Goal: Check status: Check status

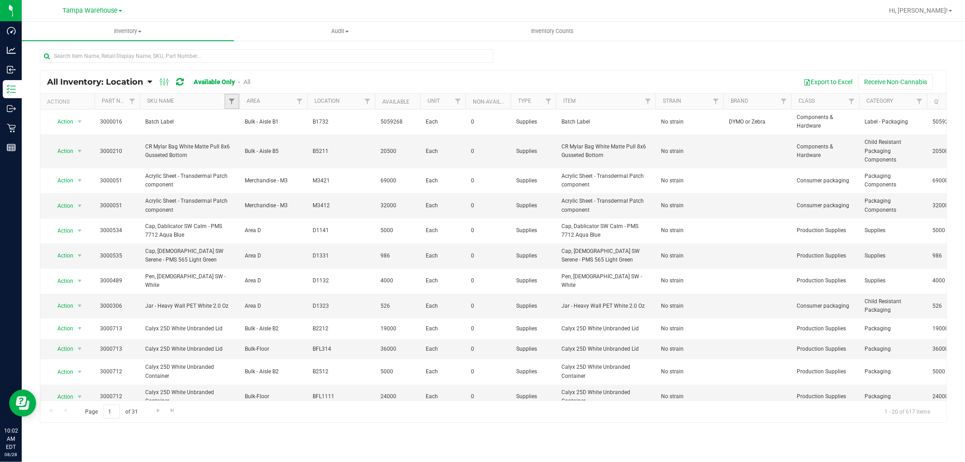
click at [237, 99] on link "Filter" at bounding box center [231, 101] width 15 height 15
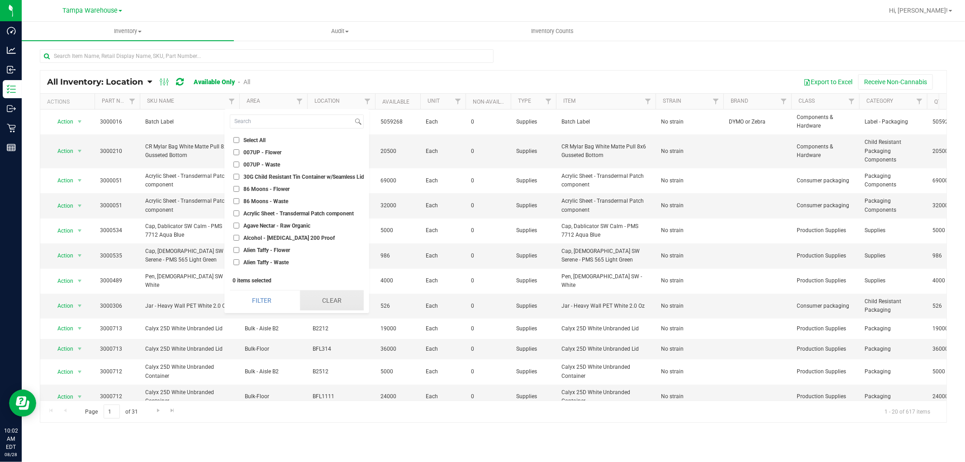
click at [336, 300] on button "Clear" at bounding box center [332, 300] width 64 height 20
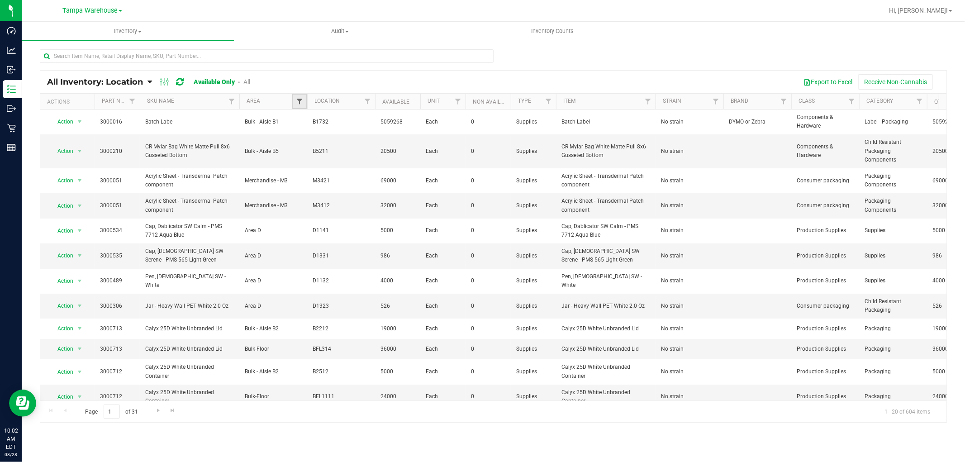
click at [300, 101] on span "Filter" at bounding box center [299, 101] width 7 height 7
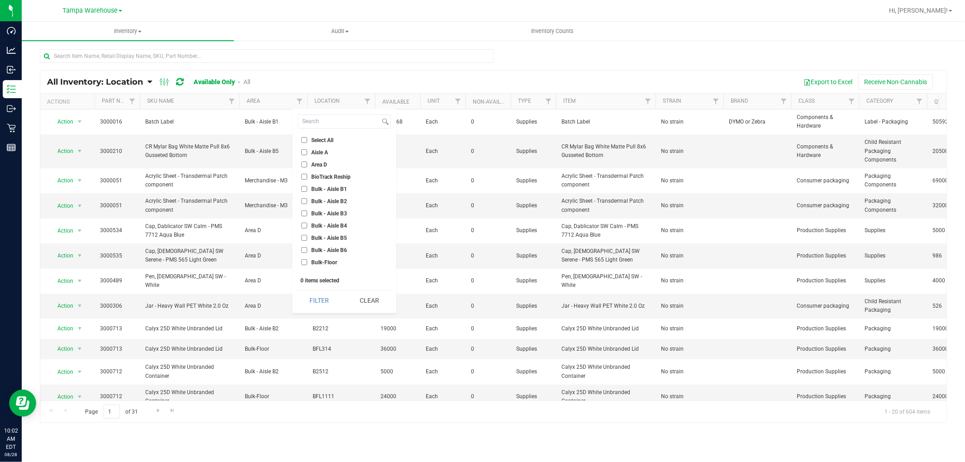
click at [302, 190] on input "Bulk - Aisle B1" at bounding box center [304, 189] width 6 height 6
checkbox input "true"
click at [305, 198] on input "Bulk - Aisle B2" at bounding box center [304, 201] width 6 height 6
click at [333, 301] on button "Filter" at bounding box center [319, 300] width 43 height 20
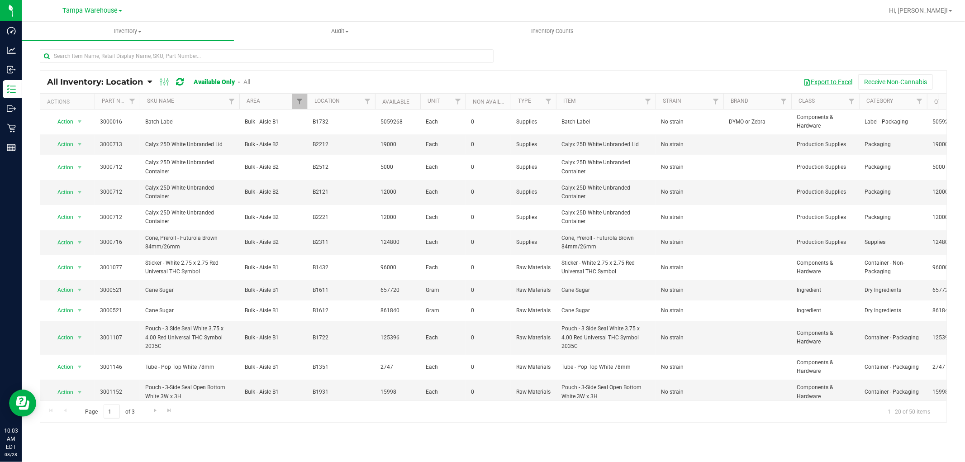
click at [824, 81] on button "Export to Excel" at bounding box center [827, 81] width 61 height 15
click at [299, 100] on span "Filter" at bounding box center [299, 101] width 7 height 7
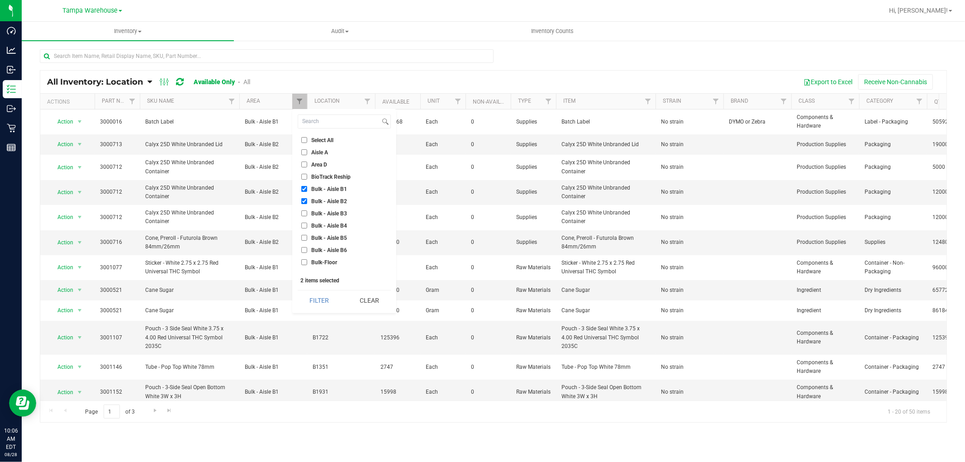
click at [302, 189] on li "Bulk - Aisle B1" at bounding box center [344, 188] width 93 height 9
click at [303, 199] on input "Bulk - Aisle B2" at bounding box center [304, 201] width 6 height 6
checkbox input "false"
click at [303, 187] on input "Bulk - Aisle B1" at bounding box center [304, 189] width 6 height 6
checkbox input "false"
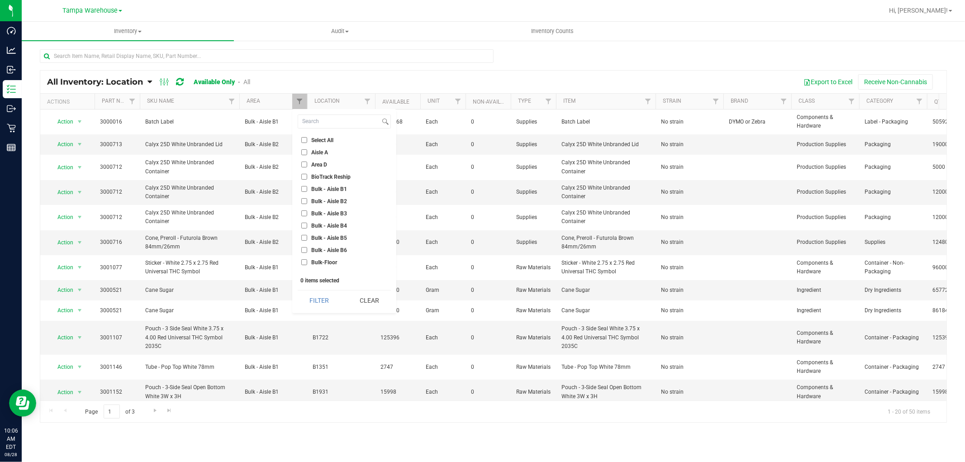
click at [305, 213] on input "Bulk - Aisle B3" at bounding box center [304, 213] width 6 height 6
checkbox input "true"
click at [303, 225] on input "Bulk - Aisle B4" at bounding box center [304, 226] width 6 height 6
checkbox input "true"
click at [304, 238] on input "Bulk - Aisle B5" at bounding box center [304, 238] width 6 height 6
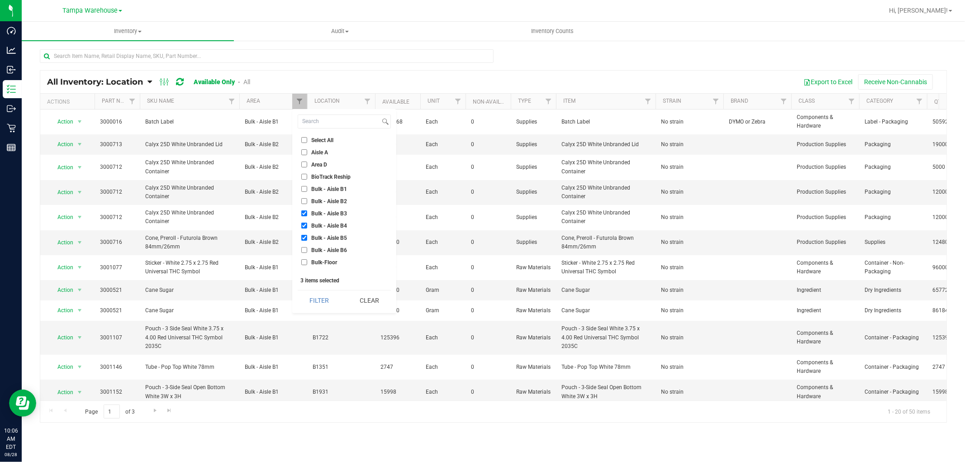
click at [304, 238] on input "Bulk - Aisle B5" at bounding box center [304, 238] width 6 height 6
checkbox input "false"
click at [322, 300] on button "Filter" at bounding box center [319, 300] width 43 height 20
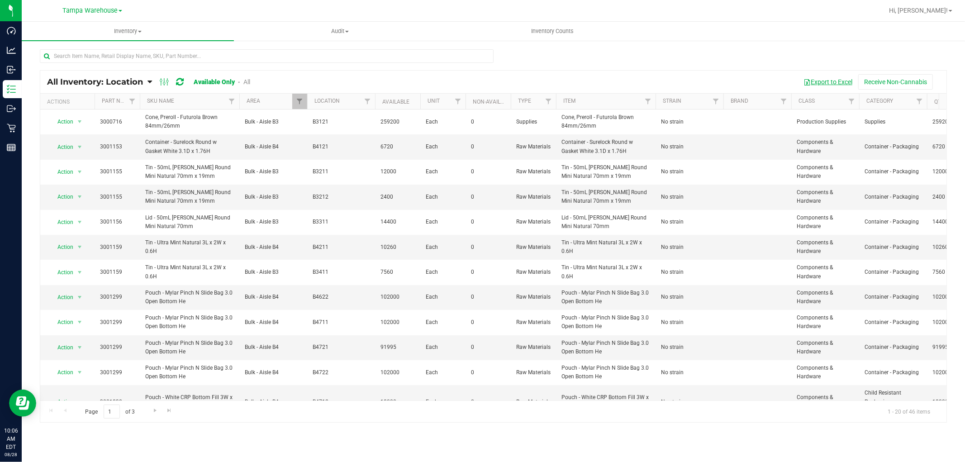
click at [824, 85] on button "Export to Excel" at bounding box center [827, 81] width 61 height 15
drag, startPoint x: 297, startPoint y: 99, endPoint x: 294, endPoint y: 144, distance: 44.4
click at [297, 99] on span "Filter" at bounding box center [299, 101] width 7 height 7
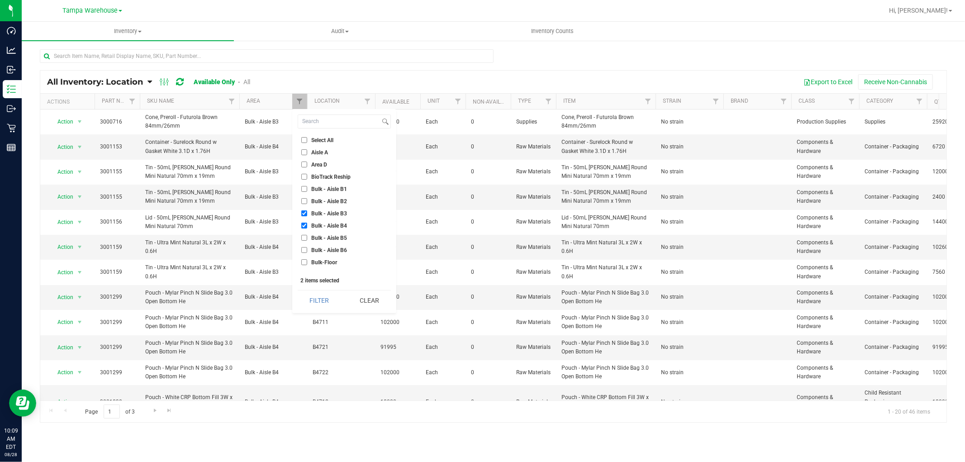
click at [303, 213] on input "Bulk - Aisle B3" at bounding box center [304, 213] width 6 height 6
checkbox input "false"
click at [302, 240] on input "Bulk - Aisle B5" at bounding box center [304, 238] width 6 height 6
checkbox input "true"
click at [304, 250] on input "Bulk - Aisle B6" at bounding box center [304, 250] width 6 height 6
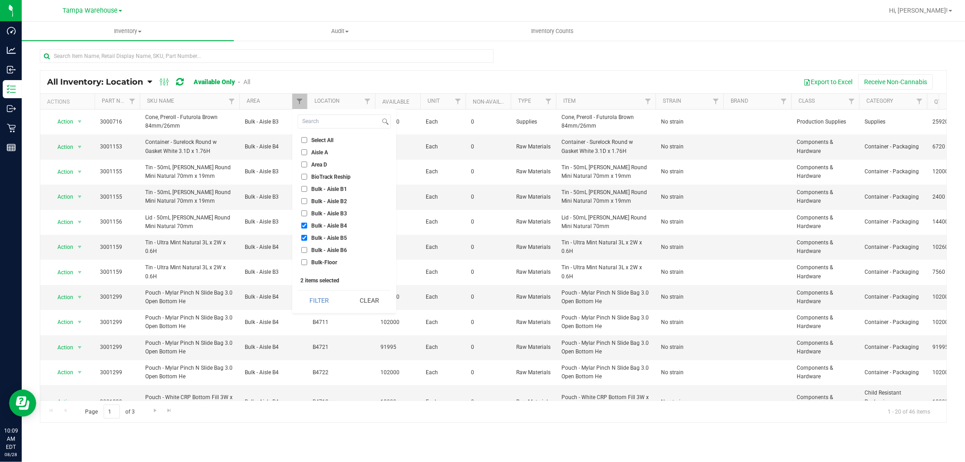
checkbox input "true"
click at [305, 227] on input "Bulk - Aisle B4" at bounding box center [304, 226] width 6 height 6
checkbox input "false"
click at [303, 264] on input "Bulk-Floor" at bounding box center [304, 262] width 6 height 6
checkbox input "true"
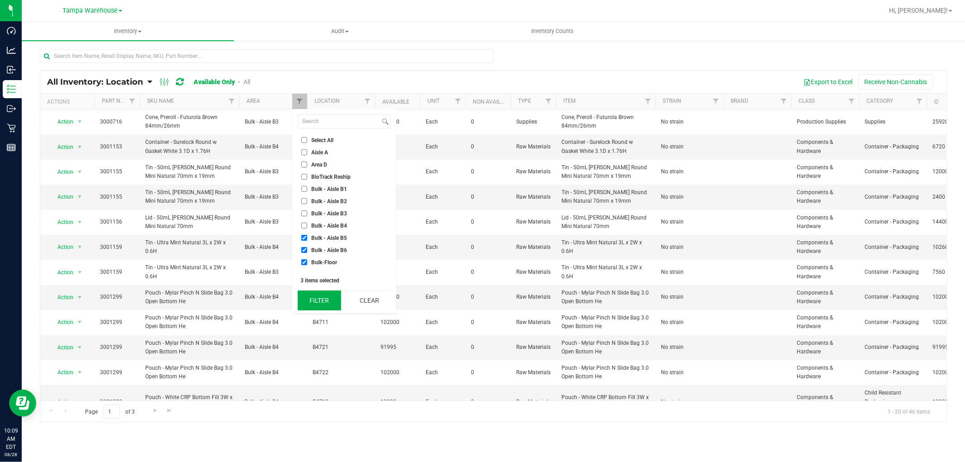
click at [327, 303] on button "Filter" at bounding box center [319, 300] width 43 height 20
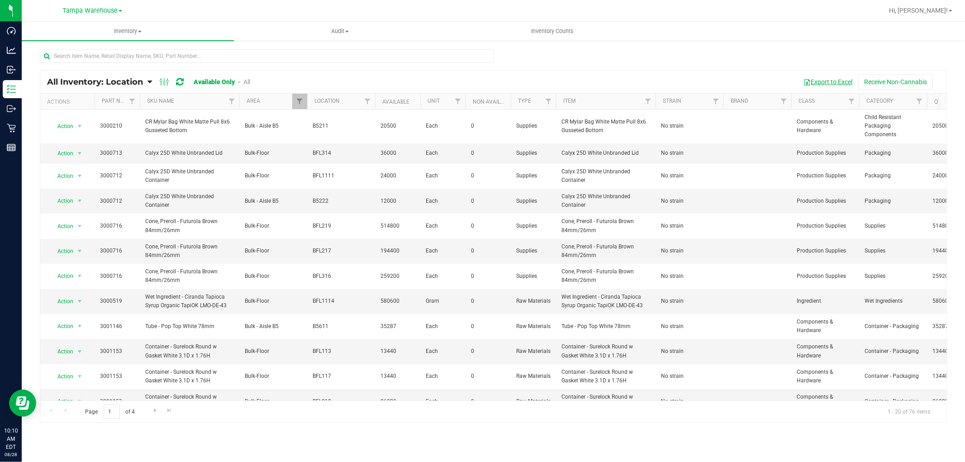
click at [835, 79] on button "Export to Excel" at bounding box center [827, 81] width 61 height 15
click at [308, 105] on div at bounding box center [307, 102] width 4 height 16
click at [301, 105] on span "Filter" at bounding box center [299, 101] width 7 height 7
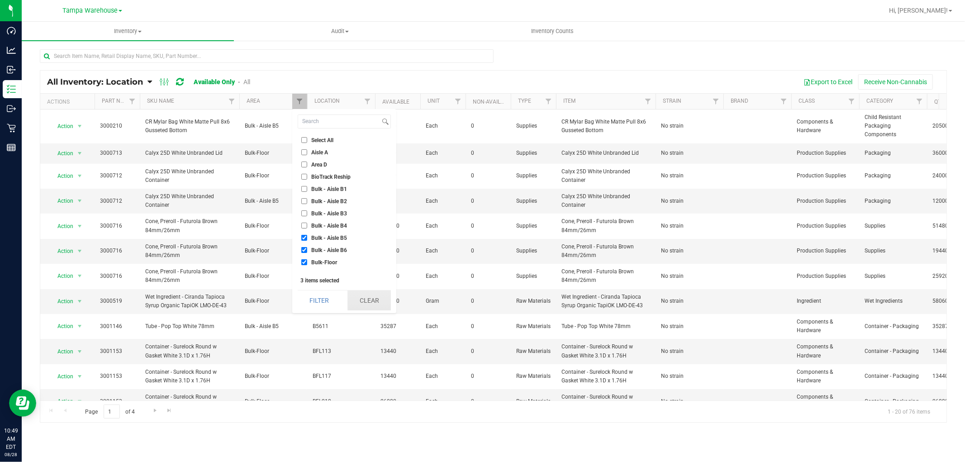
click at [373, 306] on button "Clear" at bounding box center [368, 300] width 43 height 20
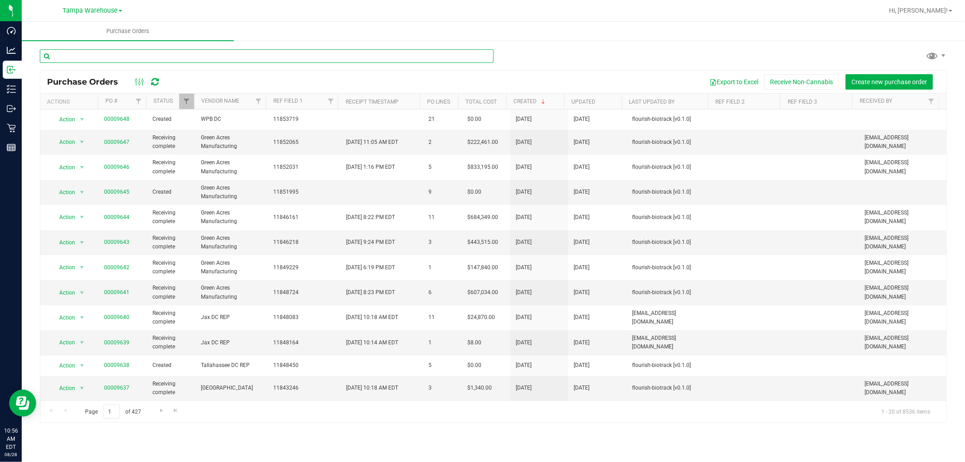
click at [184, 57] on input "text" at bounding box center [267, 56] width 454 height 14
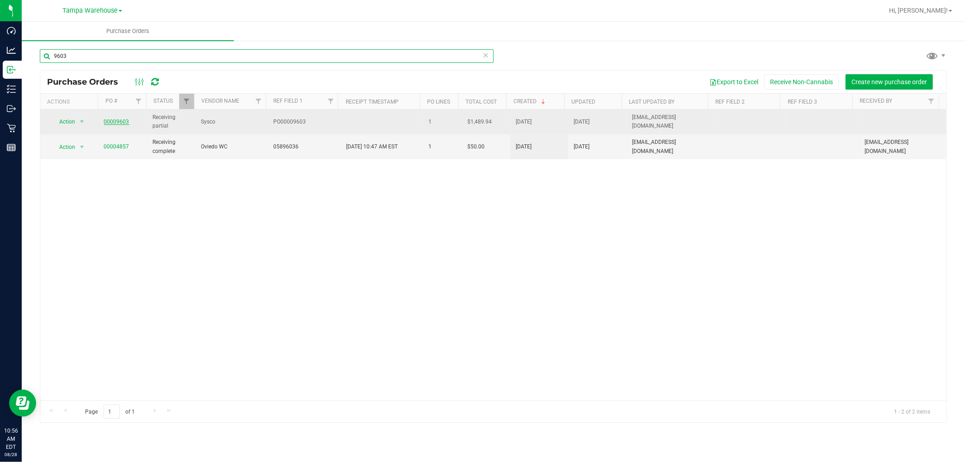
type input "9603"
click at [120, 123] on link "00009603" at bounding box center [116, 121] width 25 height 6
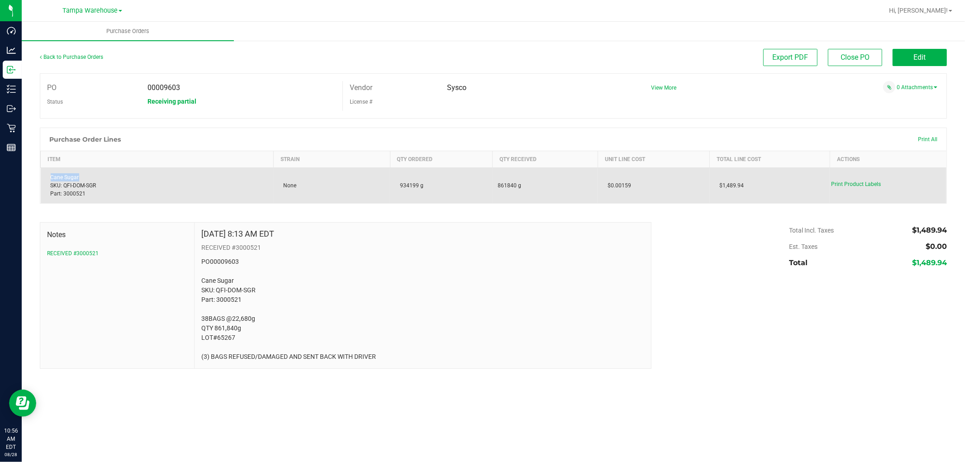
drag, startPoint x: 90, startPoint y: 179, endPoint x: 48, endPoint y: 178, distance: 42.1
click at [48, 178] on div "Cane Sugar SKU: QFI-DOM-SGR Part: 3000521" at bounding box center [157, 185] width 222 height 24
copy div "Cane Sugar"
